Goal: Navigation & Orientation: Find specific page/section

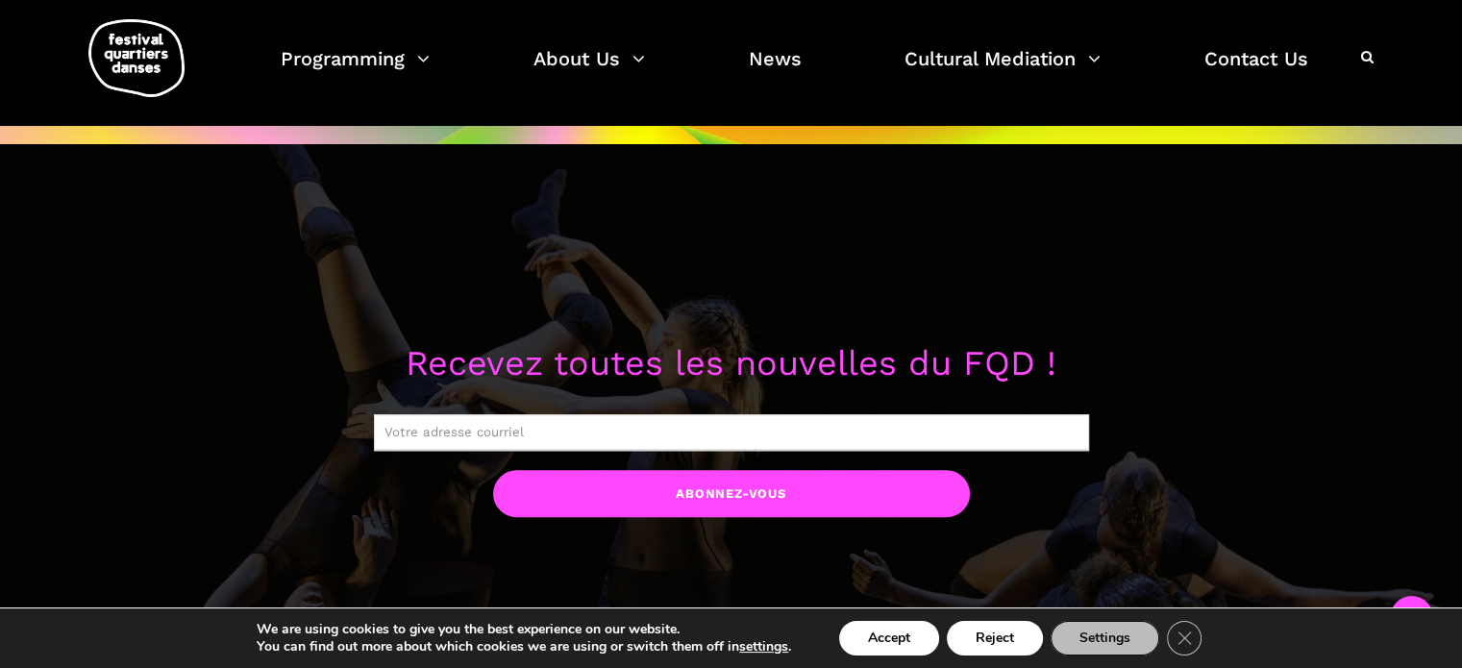
scroll to position [1730, 0]
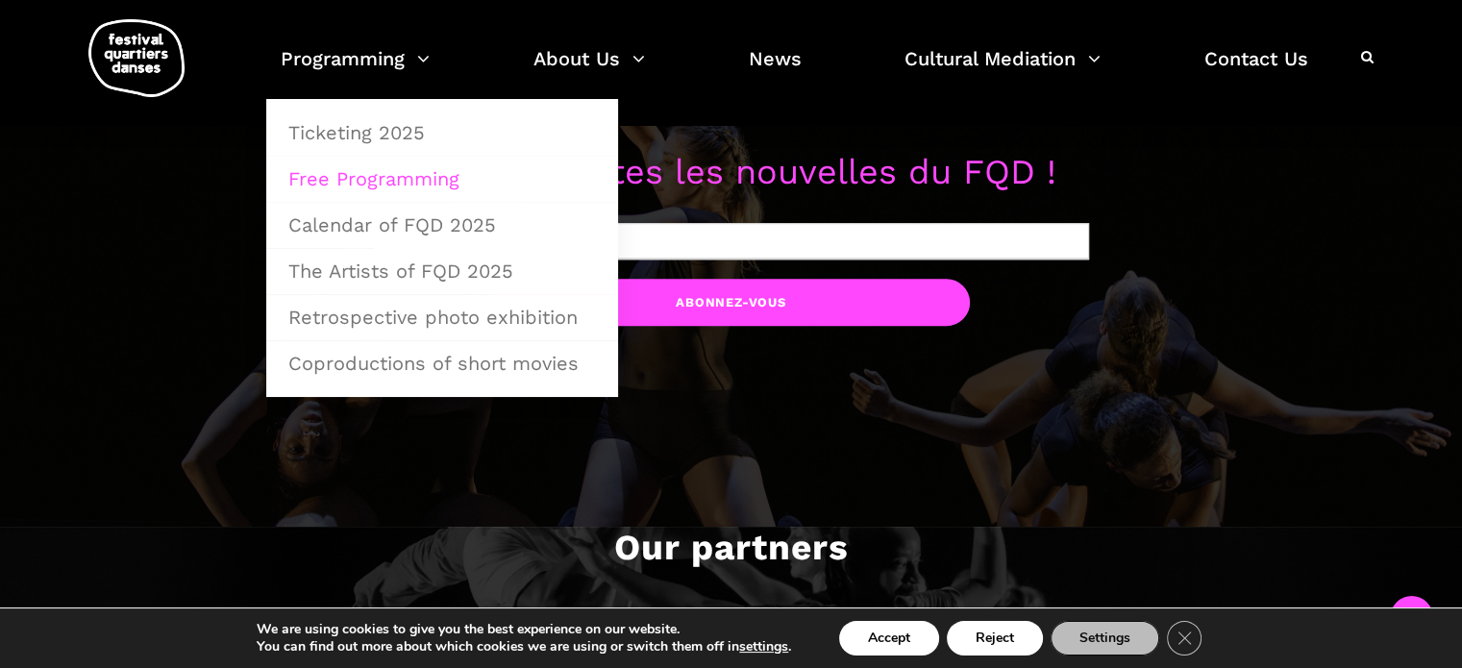
click at [368, 172] on link "Free Programming" at bounding box center [442, 179] width 331 height 44
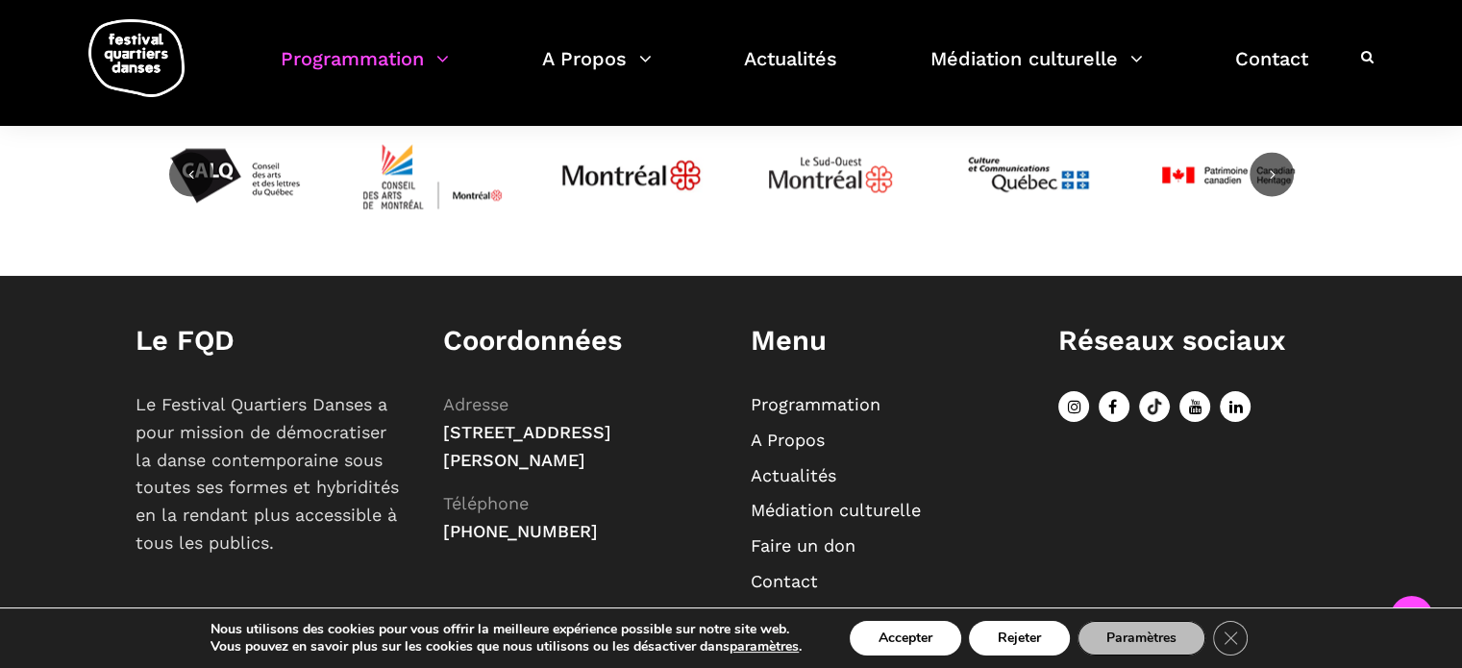
scroll to position [2738, 0]
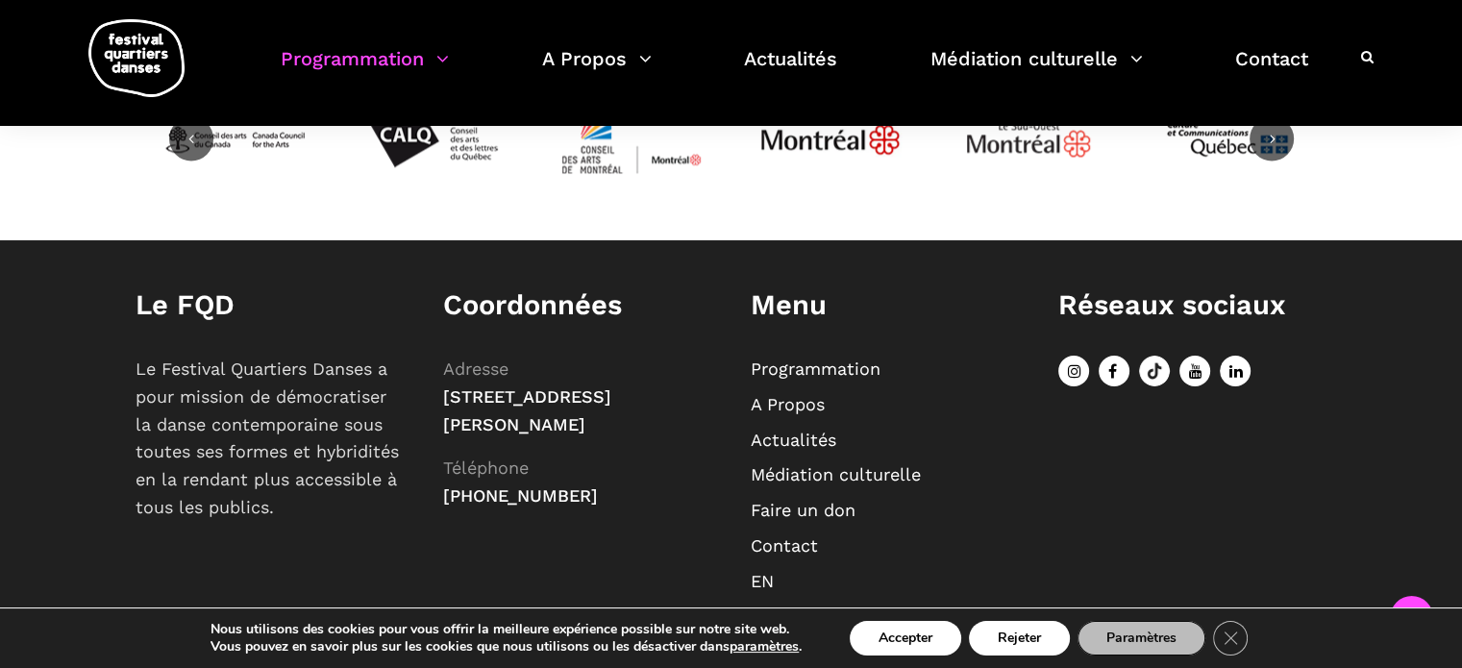
click at [759, 571] on link "EN" at bounding box center [762, 581] width 23 height 20
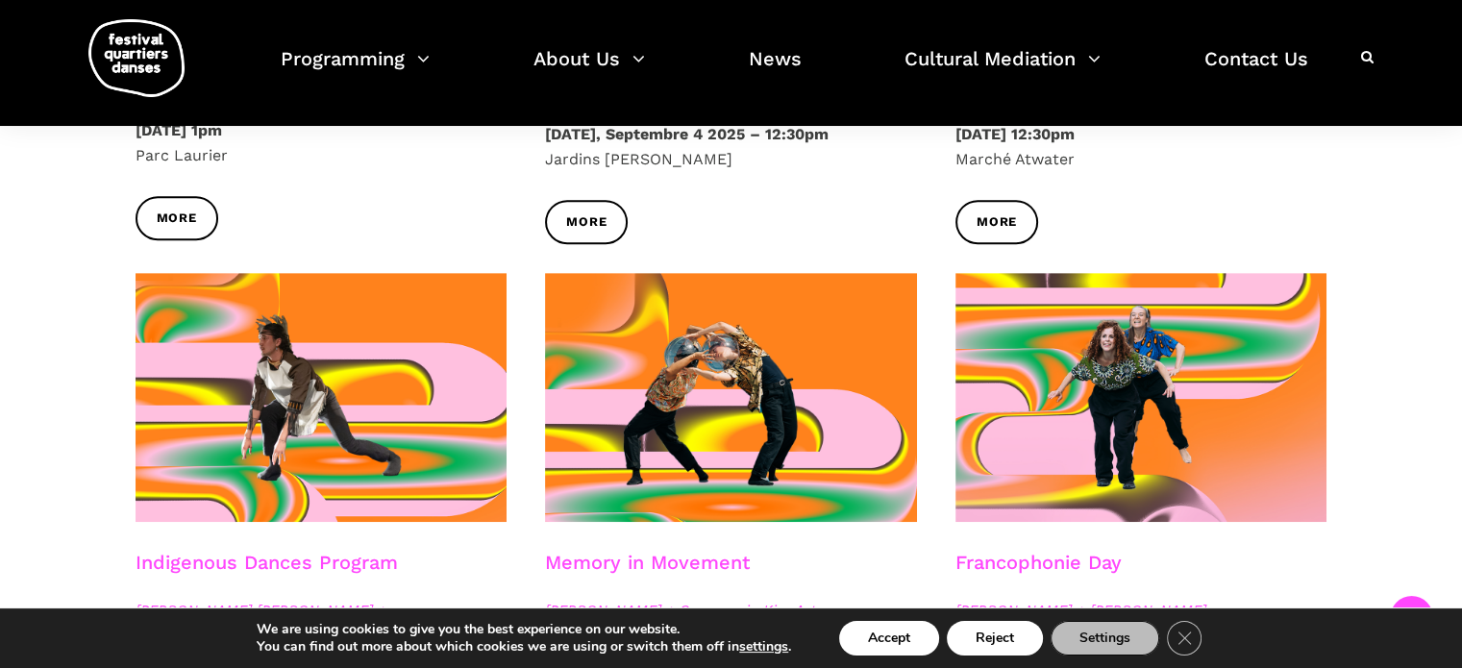
scroll to position [481, 0]
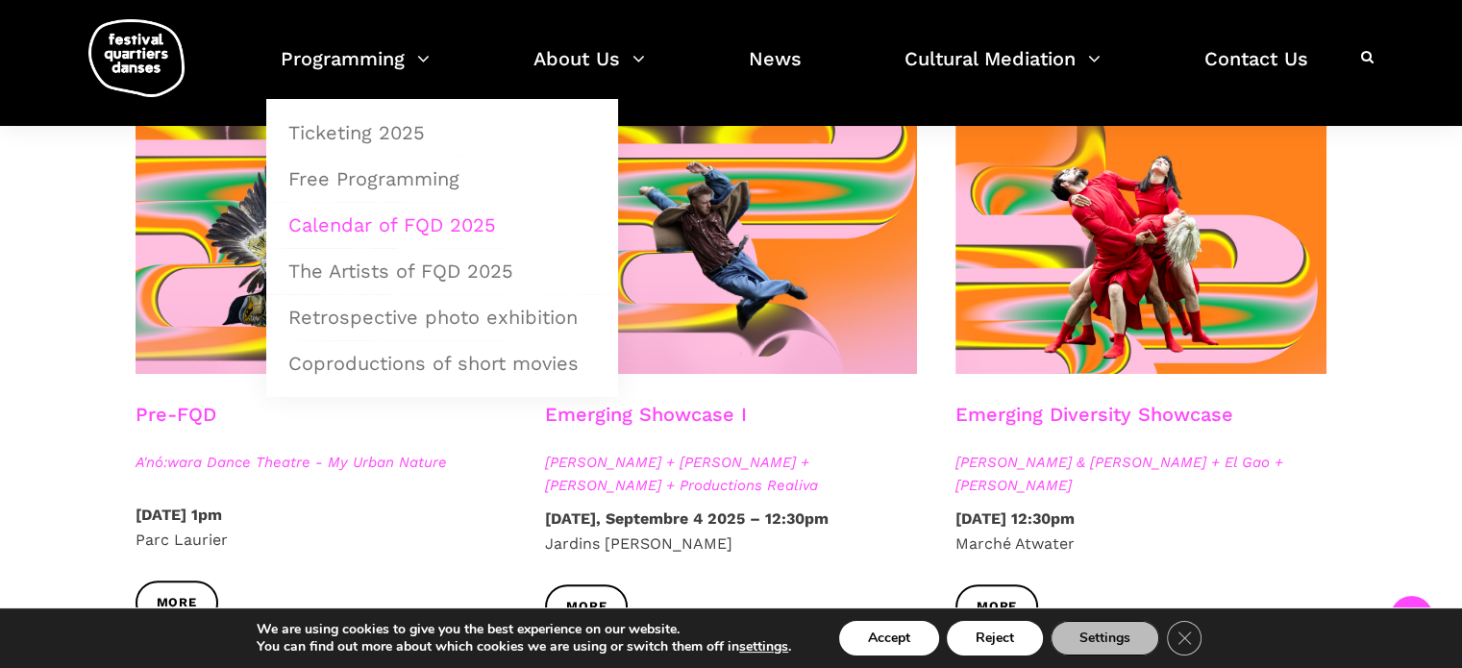
click at [378, 218] on link "Calendar of FQD 2025" at bounding box center [442, 225] width 331 height 44
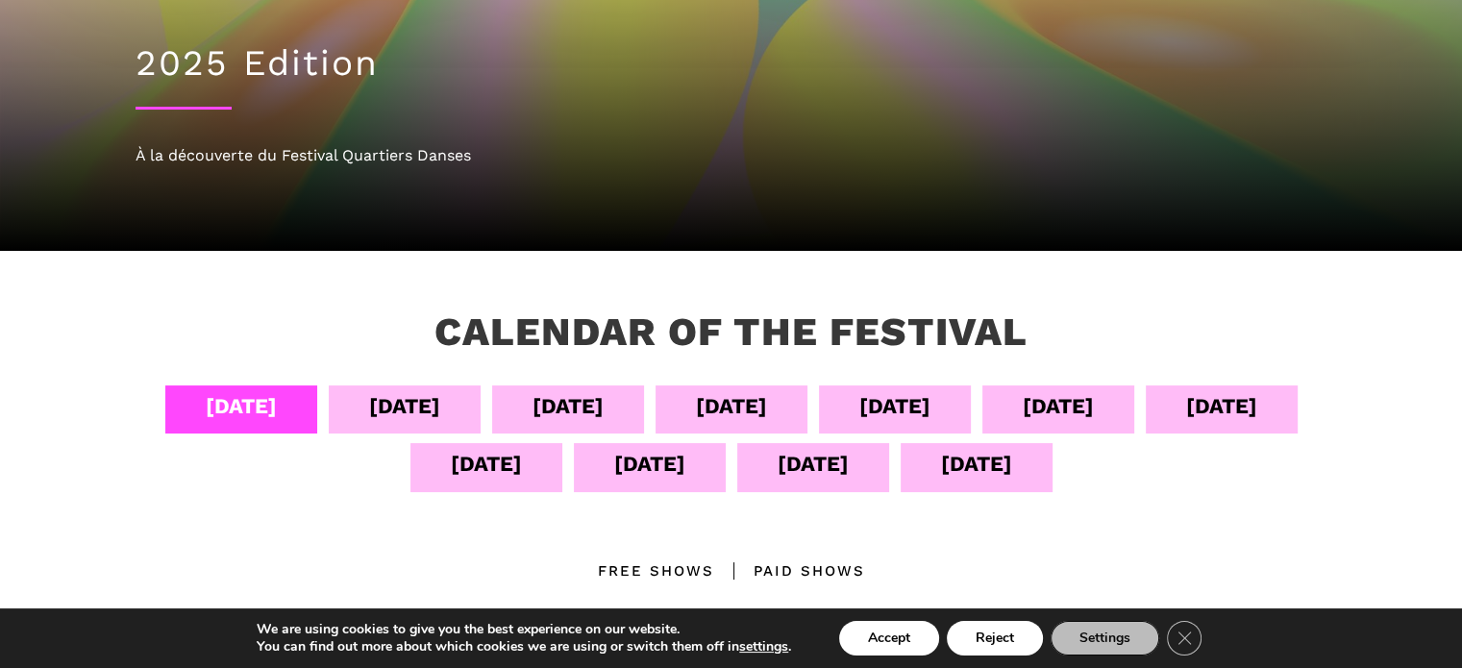
scroll to position [192, 0]
